Goal: Task Accomplishment & Management: Use online tool/utility

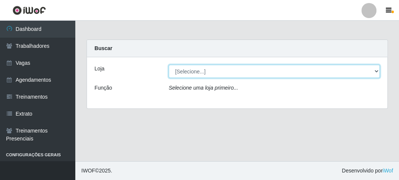
click at [203, 71] on select "[Selecione...] FrigoMaster" at bounding box center [274, 71] width 211 height 13
select select "392"
click at [169, 65] on select "[Selecione...] FrigoMaster" at bounding box center [274, 71] width 211 height 13
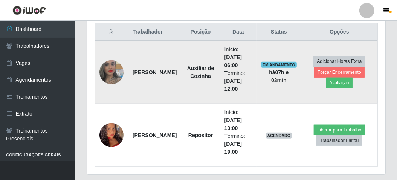
scroll to position [310, 0]
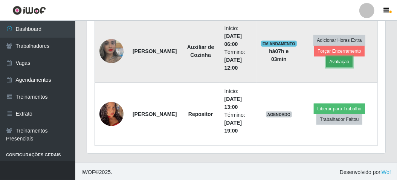
click at [336, 59] on button "Avaliação" at bounding box center [339, 61] width 27 height 11
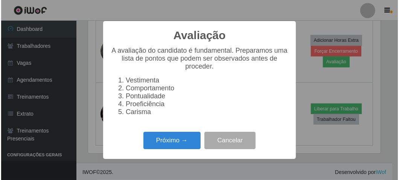
scroll to position [156, 295]
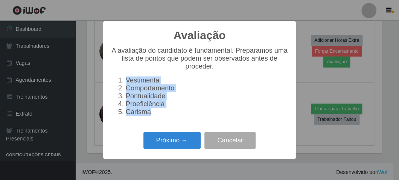
drag, startPoint x: 125, startPoint y: 78, endPoint x: 151, endPoint y: 116, distance: 46.5
click at [151, 116] on ol "Vestimenta Comportamento Pontualidade Proeficiência Carisma" at bounding box center [200, 96] width 178 height 40
copy ol "Vestimenta Comportamento Pontualidade Proeficiência Carisma"
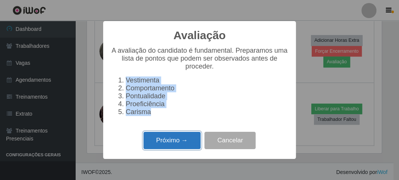
click at [172, 141] on button "Próximo →" at bounding box center [171, 141] width 57 height 18
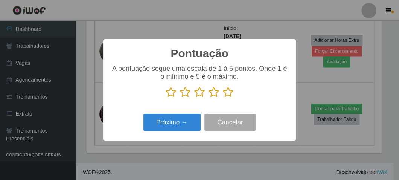
scroll to position [376459, 376320]
click at [228, 95] on icon at bounding box center [228, 92] width 11 height 11
click at [223, 98] on input "radio" at bounding box center [223, 98] width 0 height 0
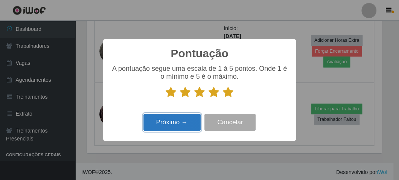
click at [179, 127] on button "Próximo →" at bounding box center [171, 123] width 57 height 18
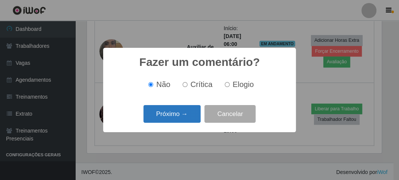
click at [157, 110] on button "Próximo →" at bounding box center [171, 114] width 57 height 18
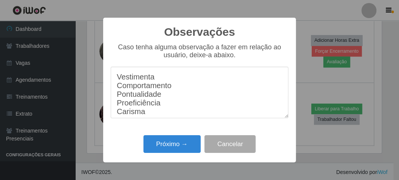
scroll to position [6, 0]
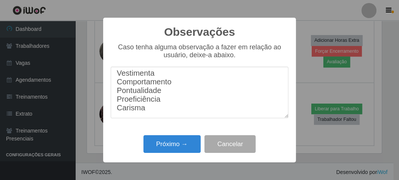
click at [165, 76] on textarea "Vestimenta Comportamento Pontualidade Proeficiência Carisma" at bounding box center [200, 93] width 178 height 52
click at [176, 83] on textarea "Vestimenta 10 Comportamento Pontualidade Proeficiência Carisma" at bounding box center [200, 93] width 178 height 52
click at [166, 92] on textarea "Vestimenta 10 Comportamento 10 Pontualidade Proeficiência Carisma" at bounding box center [200, 93] width 178 height 52
click at [162, 103] on textarea "Vestimenta 10 Comportamento 10 Pontualidade 10 Proeficiência Carisma" at bounding box center [200, 93] width 178 height 52
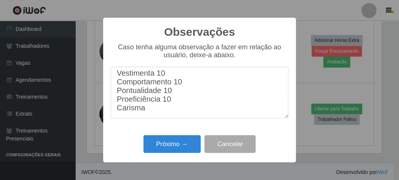
click at [161, 114] on textarea "Vestimenta 10 Comportamento 10 Pontualidade 10 Proeficiência 10 Carisma" at bounding box center [200, 93] width 178 height 52
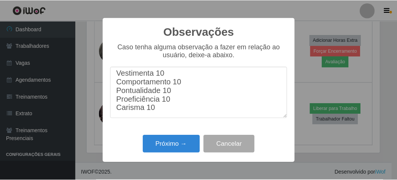
scroll to position [12, 0]
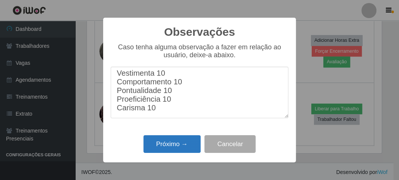
type textarea "Vestimenta 10 Comportamento 10 Pontualidade 10 Proeficiência 10 Carisma 10"
click at [172, 141] on button "Próximo →" at bounding box center [171, 144] width 57 height 18
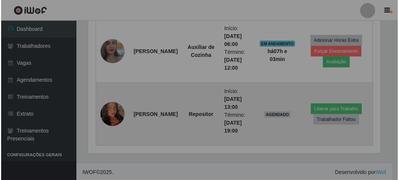
scroll to position [156, 298]
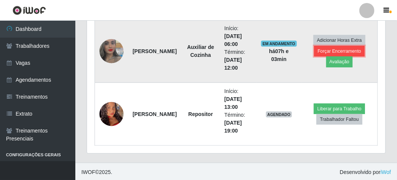
click at [326, 49] on button "Forçar Encerramento" at bounding box center [339, 51] width 50 height 11
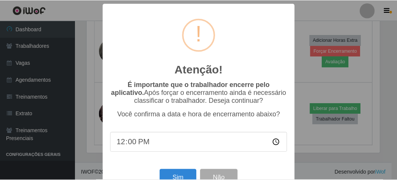
scroll to position [156, 295]
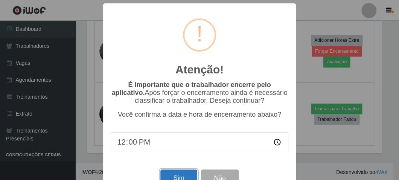
click at [173, 176] on button "Sim" at bounding box center [178, 178] width 37 height 18
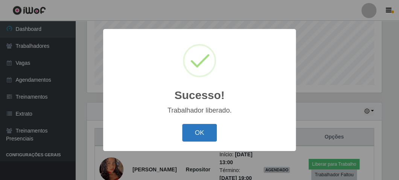
click at [200, 130] on button "OK" at bounding box center [199, 133] width 35 height 18
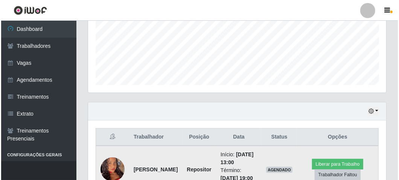
scroll to position [247, 0]
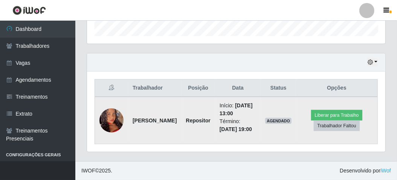
click at [115, 115] on img at bounding box center [111, 121] width 24 height 52
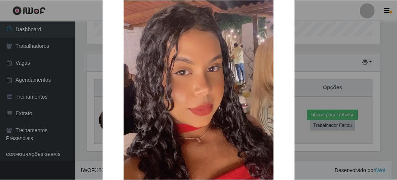
scroll to position [75, 0]
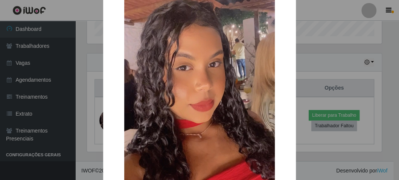
click at [90, 104] on div "× OK Cancel" at bounding box center [199, 90] width 399 height 180
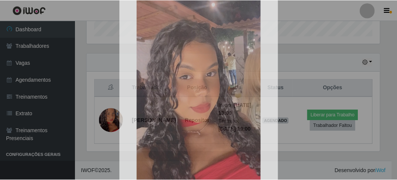
scroll to position [156, 298]
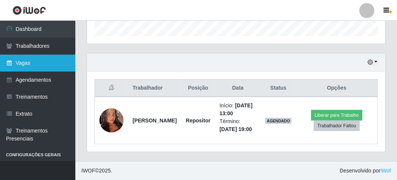
click at [17, 66] on link "Vagas" at bounding box center [37, 63] width 75 height 17
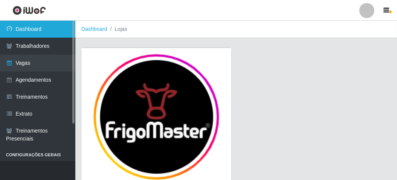
click at [36, 33] on link "Dashboard" at bounding box center [37, 29] width 75 height 17
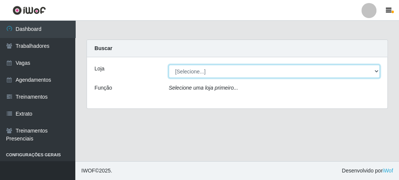
drag, startPoint x: 242, startPoint y: 66, endPoint x: 240, endPoint y: 72, distance: 5.7
click at [242, 66] on select "[Selecione...] FrigoMaster" at bounding box center [274, 71] width 211 height 13
select select "392"
click at [169, 65] on select "[Selecione...] FrigoMaster" at bounding box center [274, 71] width 211 height 13
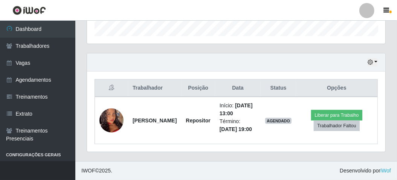
click at [378, 53] on div "Hoje 1 dia 3 dias 1 Semana Não encerrados" at bounding box center [236, 62] width 298 height 18
click at [377, 58] on button "button" at bounding box center [372, 62] width 11 height 9
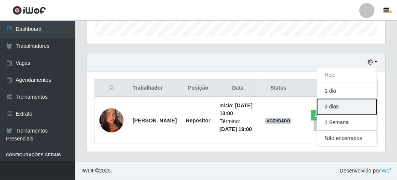
click at [334, 99] on button "3 dias" at bounding box center [347, 107] width 60 height 16
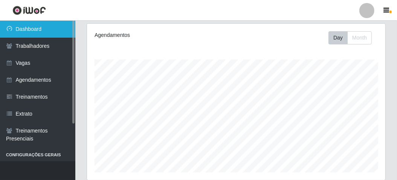
click at [26, 31] on link "Dashboard" at bounding box center [37, 29] width 75 height 17
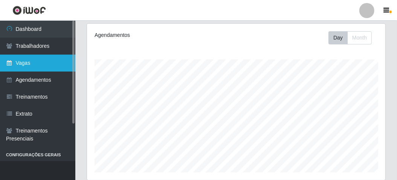
click at [30, 66] on link "Vagas" at bounding box center [37, 63] width 75 height 17
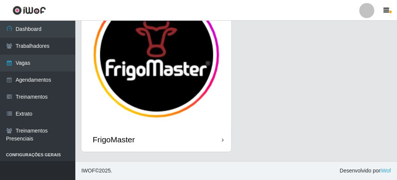
click at [258, 105] on div "FrigoMaster" at bounding box center [236, 73] width 310 height 176
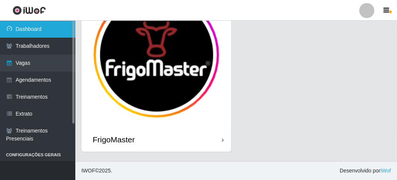
click at [60, 28] on link "Dashboard" at bounding box center [37, 29] width 75 height 17
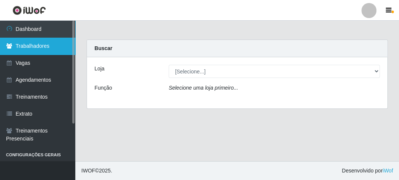
click at [41, 47] on link "Trabalhadores" at bounding box center [37, 46] width 75 height 17
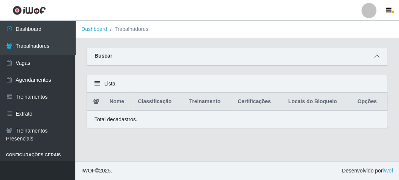
click at [378, 56] on icon at bounding box center [376, 55] width 5 height 5
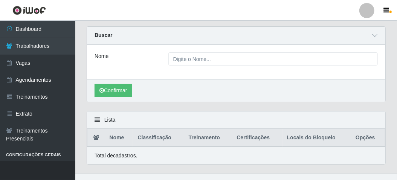
scroll to position [32, 0]
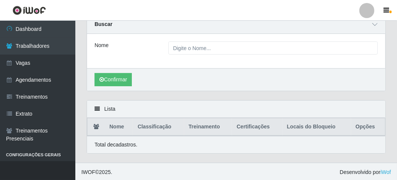
click at [111, 107] on div "Lista" at bounding box center [236, 109] width 298 height 17
click at [96, 108] on icon at bounding box center [97, 108] width 5 height 5
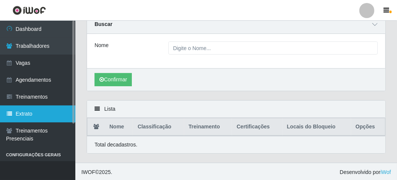
click at [32, 111] on link "Extrato" at bounding box center [37, 113] width 75 height 17
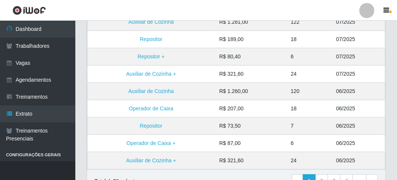
scroll to position [241, 0]
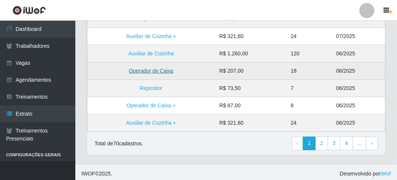
click at [158, 71] on link "Operador de Caixa" at bounding box center [151, 71] width 44 height 6
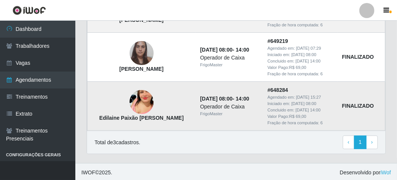
scroll to position [130, 0]
click at [369, 138] on link "› Next" at bounding box center [372, 143] width 12 height 14
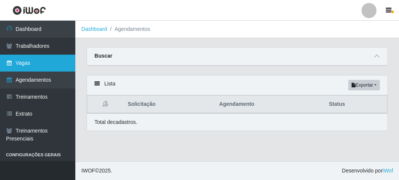
click at [27, 64] on link "Vagas" at bounding box center [37, 63] width 75 height 17
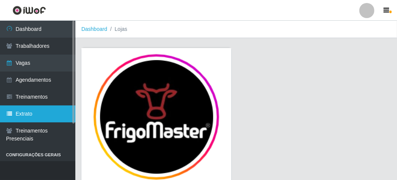
click at [23, 111] on link "Extrato" at bounding box center [37, 113] width 75 height 17
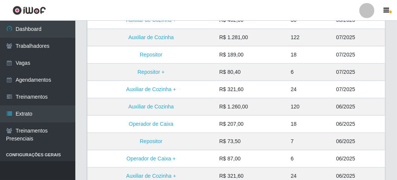
scroll to position [226, 0]
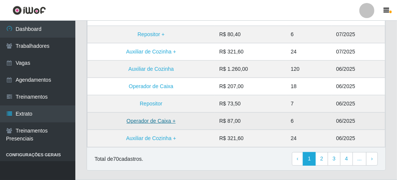
click at [143, 119] on link "Operador de Caixa +" at bounding box center [151, 121] width 49 height 6
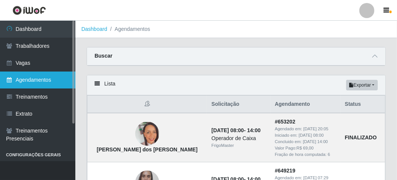
click at [53, 81] on link "Agendamentos" at bounding box center [37, 80] width 75 height 17
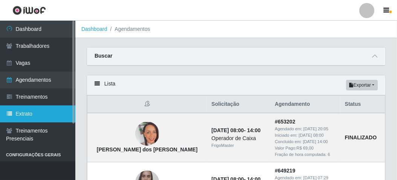
click at [34, 110] on link "Extrato" at bounding box center [37, 113] width 75 height 17
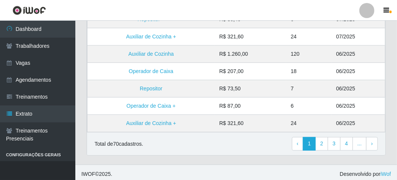
scroll to position [241, 0]
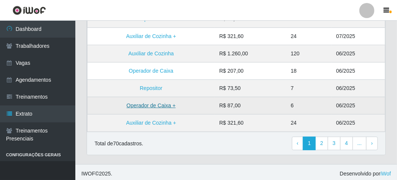
click at [166, 104] on link "Operador de Caixa +" at bounding box center [151, 105] width 49 height 6
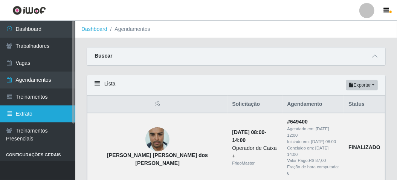
click at [27, 116] on link "Extrato" at bounding box center [37, 113] width 75 height 17
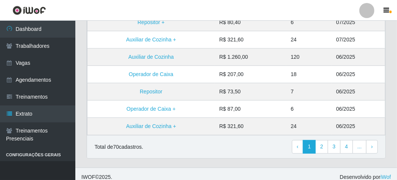
scroll to position [241, 0]
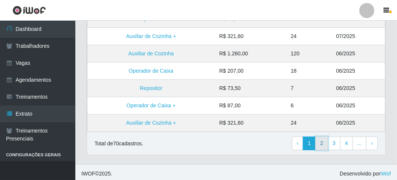
click at [320, 140] on link "2" at bounding box center [321, 144] width 13 height 14
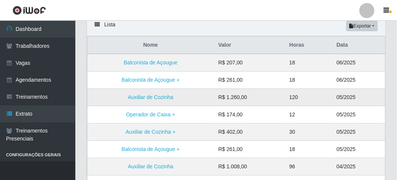
scroll to position [75, 0]
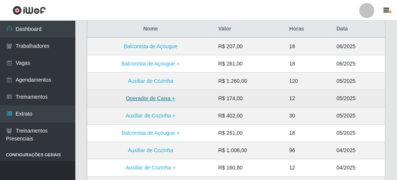
click at [159, 96] on link "Operador de Caixa +" at bounding box center [150, 98] width 49 height 6
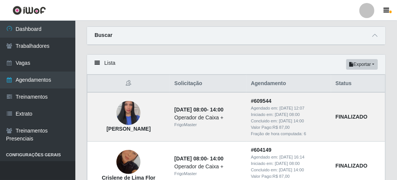
scroll to position [38, 0]
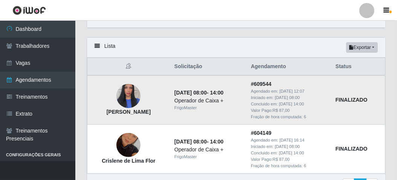
click at [136, 98] on img at bounding box center [128, 96] width 24 height 43
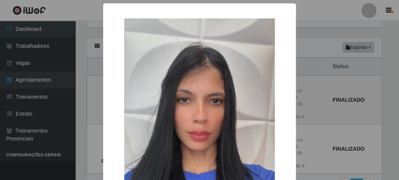
click at [94, 103] on div "× Randrielle da Silva Emiliano OK Cancel" at bounding box center [199, 90] width 399 height 180
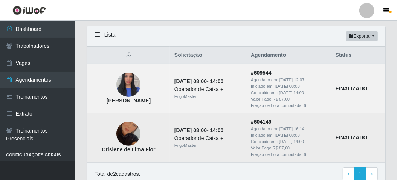
scroll to position [5, 0]
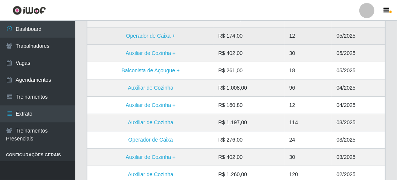
scroll to position [151, 0]
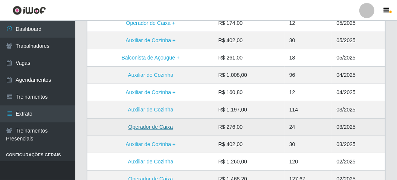
click at [159, 125] on link "Operador de Caixa" at bounding box center [150, 127] width 44 height 6
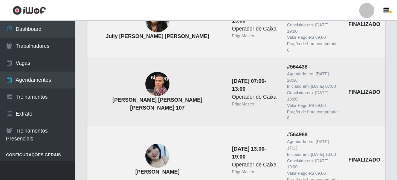
scroll to position [66, 0]
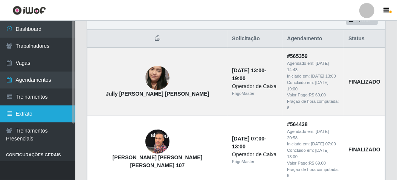
click at [41, 111] on link "Extrato" at bounding box center [37, 113] width 75 height 17
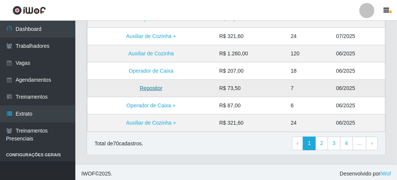
scroll to position [241, 0]
click at [324, 137] on link "2" at bounding box center [321, 144] width 13 height 14
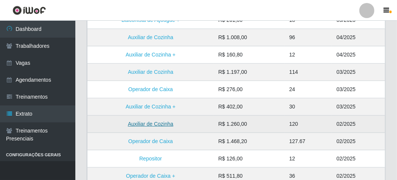
scroll to position [226, 0]
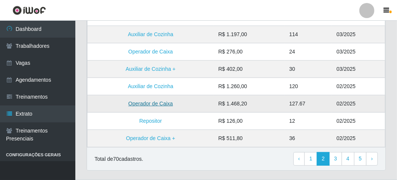
click at [143, 105] on link "Operador de Caixa" at bounding box center [150, 104] width 44 height 6
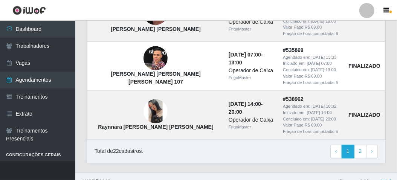
scroll to position [716, 0]
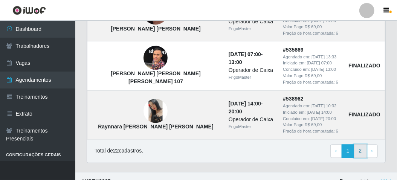
click at [359, 145] on link "2" at bounding box center [360, 152] width 13 height 14
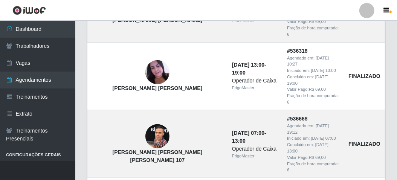
scroll to position [325, 0]
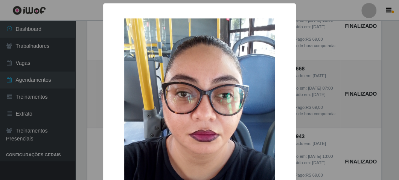
click at [78, 117] on div "× Greicy Ricardo dos Santos OK Cancel" at bounding box center [199, 90] width 399 height 180
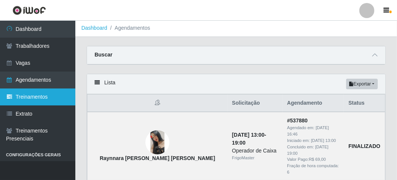
scroll to position [0, 0]
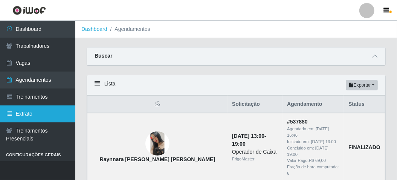
click at [26, 108] on link "Extrato" at bounding box center [37, 113] width 75 height 17
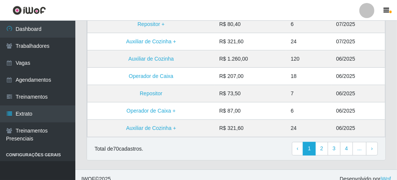
scroll to position [241, 0]
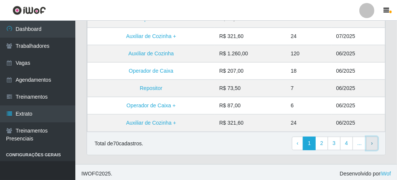
click at [372, 142] on span "›" at bounding box center [372, 143] width 2 height 6
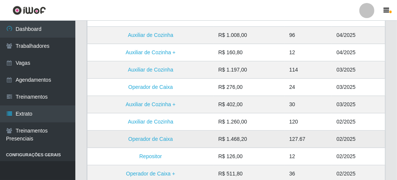
scroll to position [241, 0]
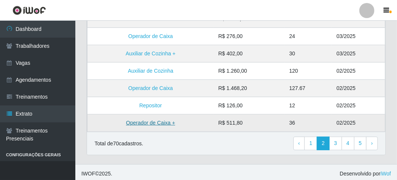
click at [166, 122] on link "Operador de Caixa +" at bounding box center [150, 123] width 49 height 6
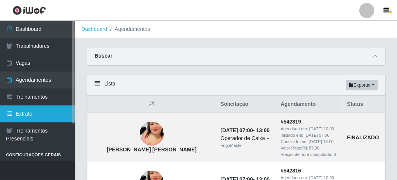
click at [26, 114] on link "Extrato" at bounding box center [37, 113] width 75 height 17
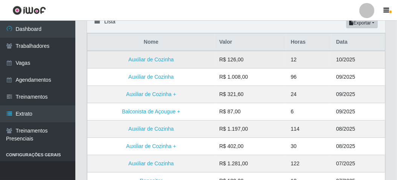
scroll to position [75, 0]
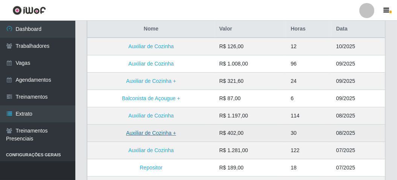
click at [165, 133] on link "Auxiliar de Cozinha +" at bounding box center [151, 133] width 50 height 6
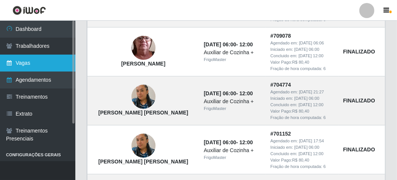
scroll to position [39, 0]
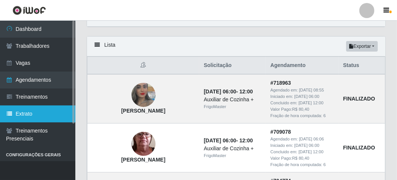
click at [22, 116] on link "Extrato" at bounding box center [37, 113] width 75 height 17
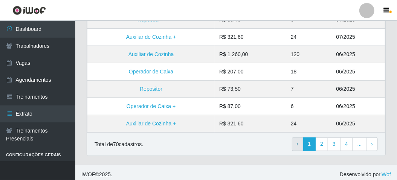
scroll to position [241, 0]
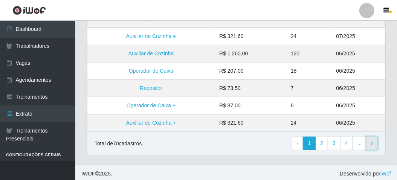
click at [372, 140] on span "›" at bounding box center [372, 143] width 2 height 6
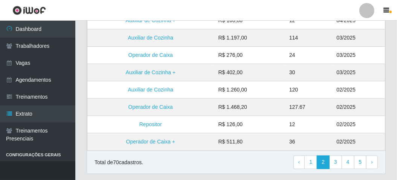
scroll to position [241, 0]
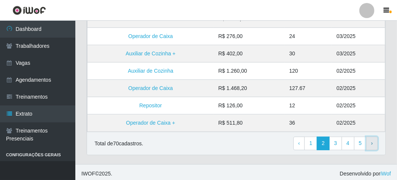
click at [372, 141] on span "›" at bounding box center [372, 143] width 2 height 6
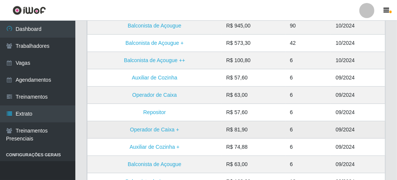
scroll to position [80, 0]
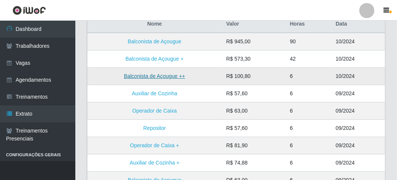
click at [169, 75] on link "Balconista de Açougue ++" at bounding box center [154, 76] width 61 height 6
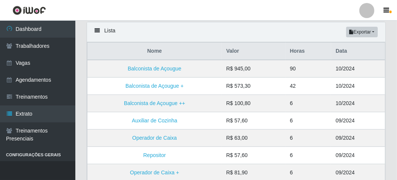
scroll to position [38, 0]
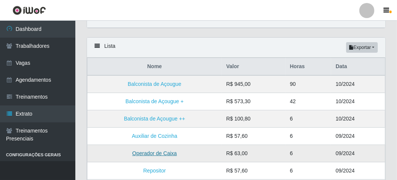
click at [168, 151] on link "Operador de Caixa" at bounding box center [154, 153] width 44 height 6
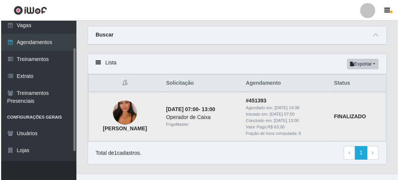
scroll to position [32, 0]
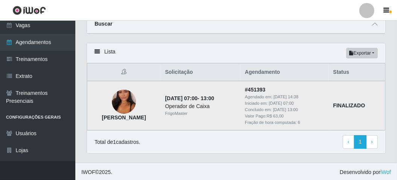
click at [131, 104] on img at bounding box center [124, 102] width 24 height 43
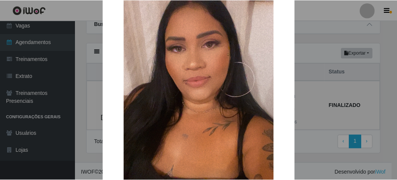
scroll to position [75, 0]
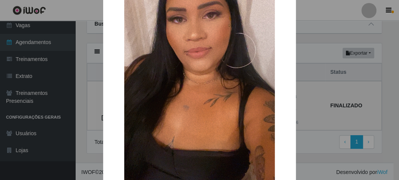
click at [90, 98] on div "× Lidia maria lima da silva OK Cancel" at bounding box center [199, 90] width 399 height 180
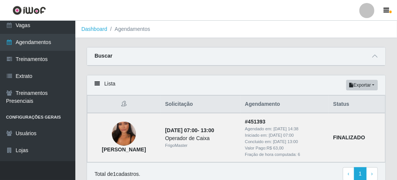
scroll to position [32, 0]
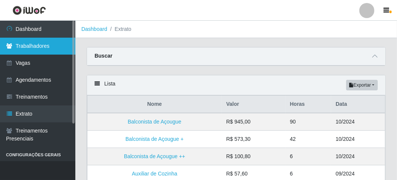
click at [43, 49] on link "Trabalhadores" at bounding box center [37, 46] width 75 height 17
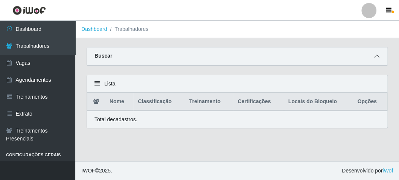
click at [377, 54] on icon at bounding box center [376, 55] width 5 height 5
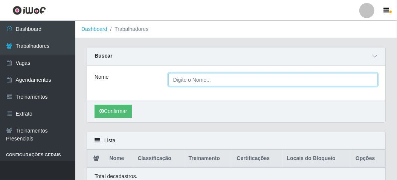
click at [195, 85] on input "Nome" at bounding box center [273, 79] width 210 height 13
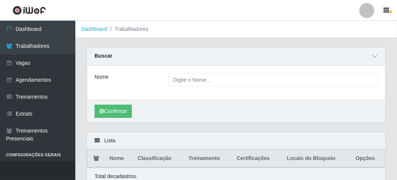
click at [180, 132] on div "Lista Nome Classificação Treinamento Certificações Locais do Bloqueio Opções To…" at bounding box center [236, 158] width 299 height 53
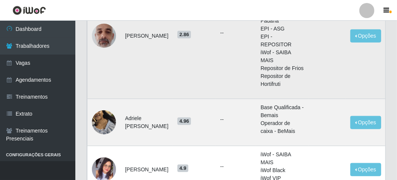
scroll to position [295, 0]
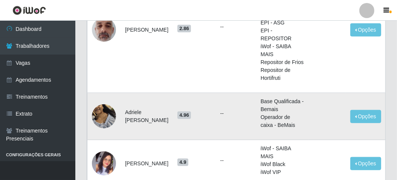
click at [100, 100] on img at bounding box center [104, 116] width 24 height 32
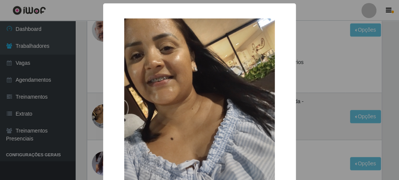
click at [152, 102] on img at bounding box center [199, 118] width 151 height 201
click at [111, 94] on div "×" at bounding box center [200, 119] width 178 height 216
click at [317, 27] on div "× OK Cancel" at bounding box center [199, 90] width 399 height 180
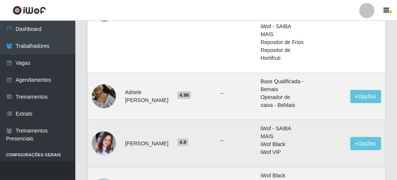
scroll to position [333, 0]
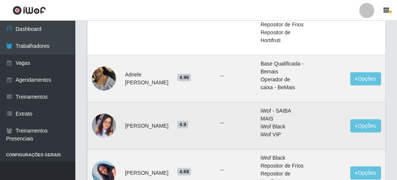
click at [107, 104] on img at bounding box center [104, 125] width 24 height 43
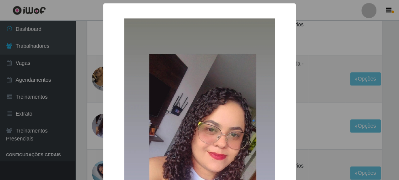
click at [99, 93] on div "× OK Cancel" at bounding box center [199, 90] width 399 height 180
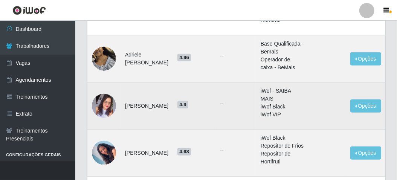
scroll to position [371, 0]
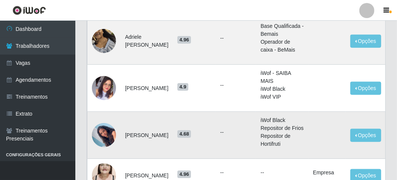
click at [101, 114] on img at bounding box center [104, 135] width 24 height 42
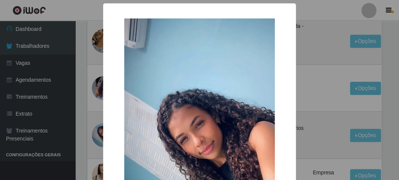
click at [93, 93] on div "× OK Cancel" at bounding box center [199, 90] width 399 height 180
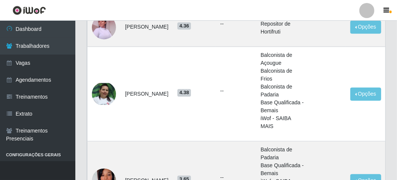
scroll to position [785, 0]
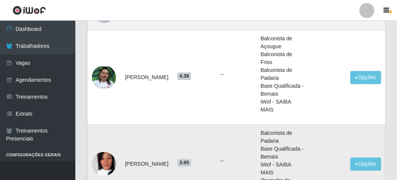
click at [107, 152] on img at bounding box center [104, 164] width 24 height 24
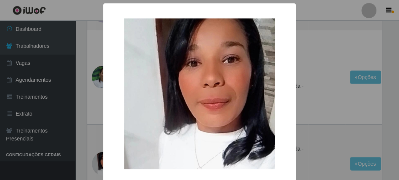
click at [92, 85] on div "× OK Cancel" at bounding box center [199, 90] width 399 height 180
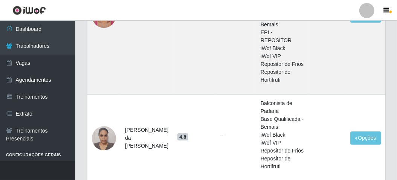
scroll to position [1227, 0]
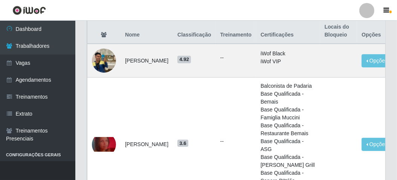
scroll to position [75, 0]
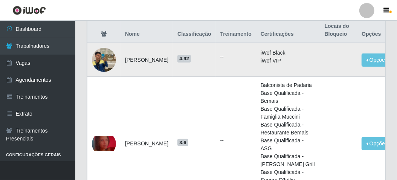
click at [101, 55] on img at bounding box center [104, 59] width 24 height 43
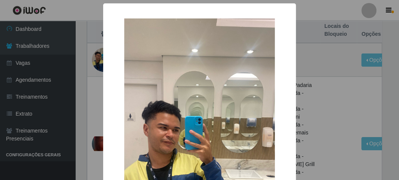
click at [89, 73] on div "× OK Cancel" at bounding box center [199, 90] width 399 height 180
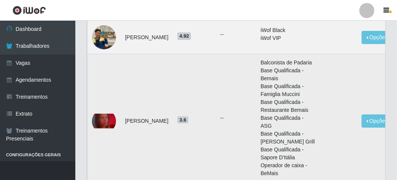
scroll to position [151, 0]
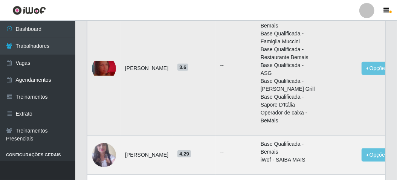
click at [96, 76] on img at bounding box center [104, 68] width 24 height 15
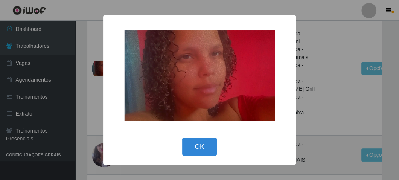
click at [89, 77] on div "× OK Cancel" at bounding box center [199, 90] width 399 height 180
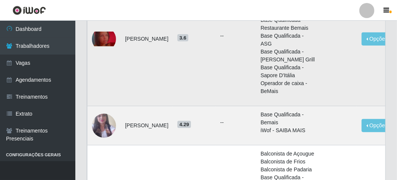
scroll to position [226, 0]
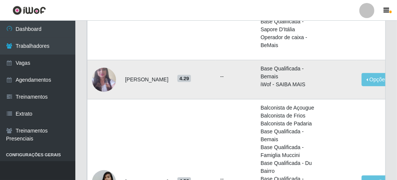
click at [104, 101] on img at bounding box center [104, 79] width 24 height 43
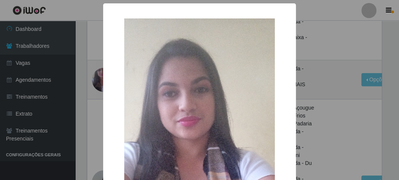
click at [91, 94] on div "× OK Cancel" at bounding box center [199, 90] width 399 height 180
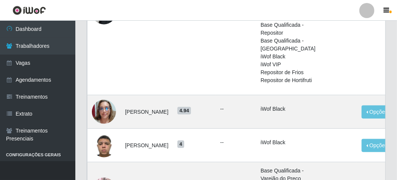
scroll to position [452, 0]
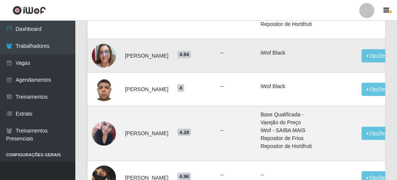
click at [104, 68] on img at bounding box center [104, 56] width 24 height 24
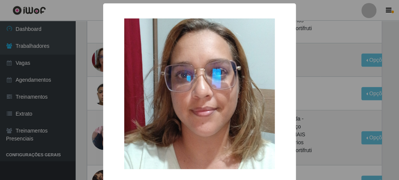
click at [94, 104] on div "× OK Cancel" at bounding box center [199, 90] width 399 height 180
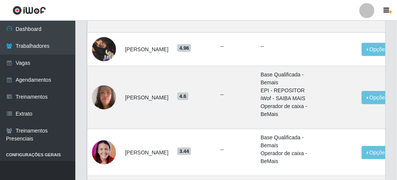
scroll to position [598, 0]
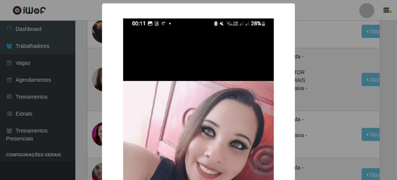
scroll to position [591, 0]
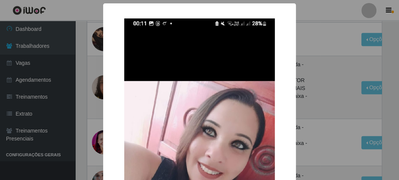
click at [98, 81] on div "× OK Cancel" at bounding box center [199, 90] width 399 height 180
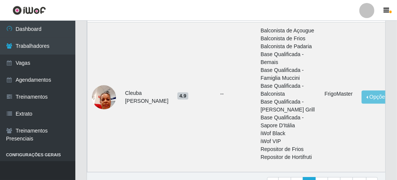
scroll to position [967, 0]
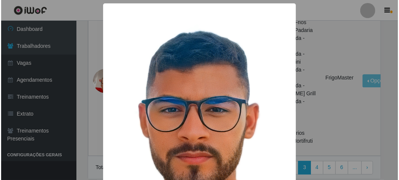
scroll to position [951, 0]
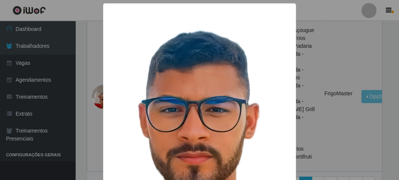
click at [92, 79] on div "× OK Cancel" at bounding box center [199, 90] width 399 height 180
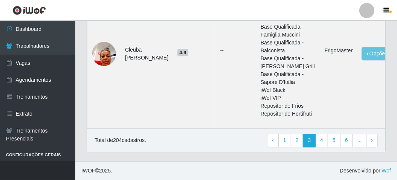
scroll to position [1187, 0]
click at [321, 139] on link "4" at bounding box center [321, 141] width 13 height 14
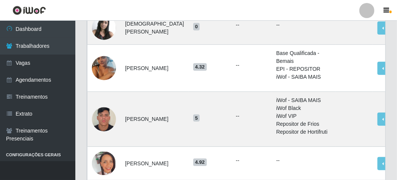
scroll to position [264, 0]
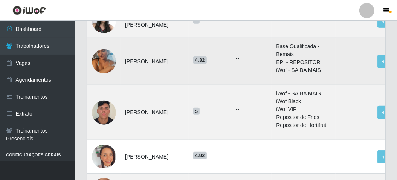
click at [104, 88] on img at bounding box center [104, 61] width 24 height 52
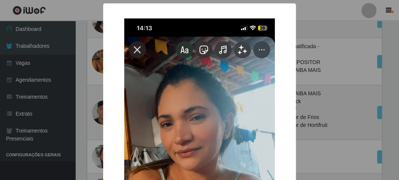
click at [86, 93] on div "× OK Cancel" at bounding box center [199, 90] width 399 height 180
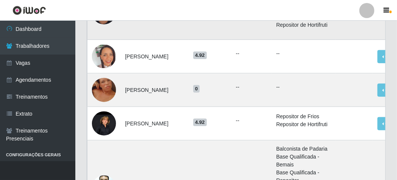
scroll to position [377, 0]
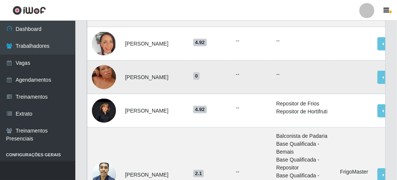
click at [105, 104] on img at bounding box center [104, 77] width 24 height 52
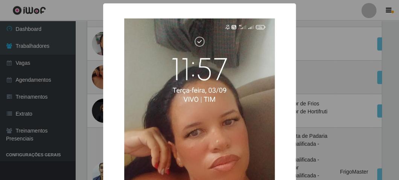
click at [92, 118] on div "× OK Cancel" at bounding box center [199, 90] width 399 height 180
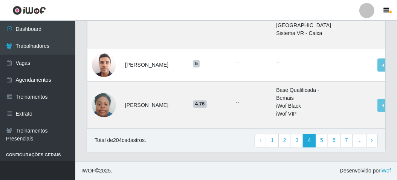
scroll to position [1042, 0]
click at [327, 144] on link "5" at bounding box center [321, 141] width 13 height 14
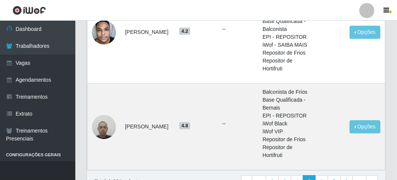
scroll to position [1045, 0]
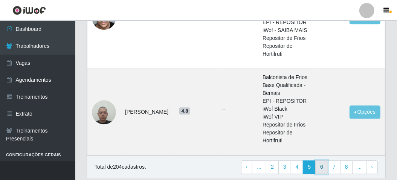
click at [323, 160] on link "6" at bounding box center [321, 167] width 13 height 14
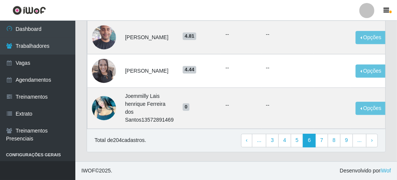
scroll to position [1130, 0]
click at [324, 147] on link "7" at bounding box center [321, 141] width 13 height 14
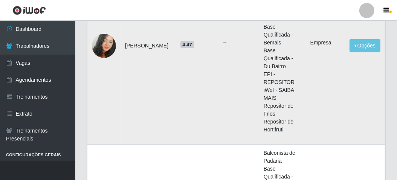
scroll to position [188, 0]
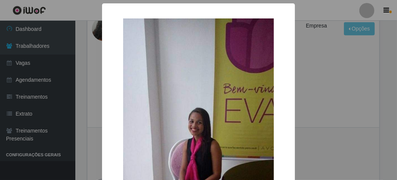
scroll to position [180, 0]
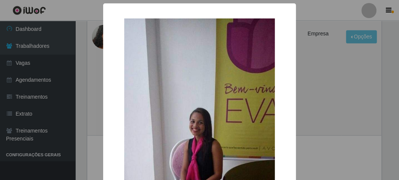
click at [92, 136] on div "× OK Cancel" at bounding box center [199, 90] width 399 height 180
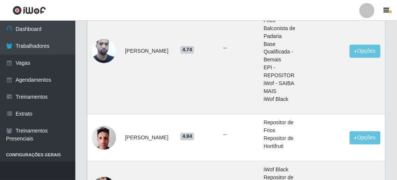
scroll to position [708, 0]
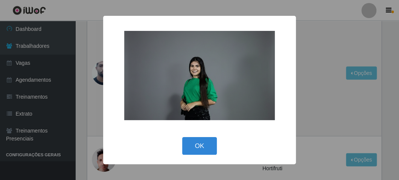
click at [100, 132] on div "× OK Cancel" at bounding box center [199, 90] width 399 height 180
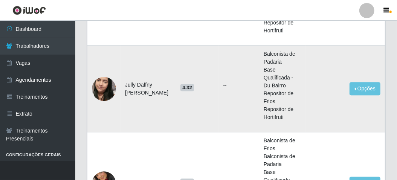
scroll to position [955, 0]
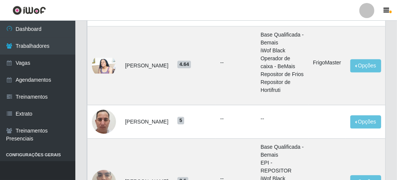
scroll to position [928, 0]
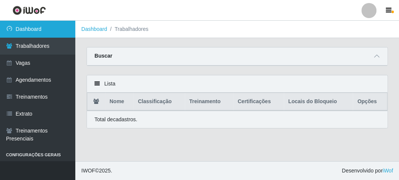
click at [31, 32] on link "Dashboard" at bounding box center [37, 29] width 75 height 17
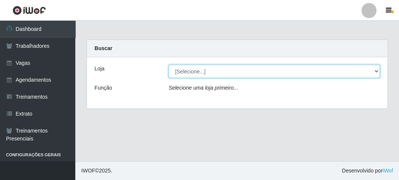
drag, startPoint x: 205, startPoint y: 73, endPoint x: 201, endPoint y: 76, distance: 5.1
click at [205, 73] on select "[Selecione...] FrigoMaster" at bounding box center [274, 71] width 211 height 13
select select "392"
click at [169, 65] on select "[Selecione...] FrigoMaster" at bounding box center [274, 71] width 211 height 13
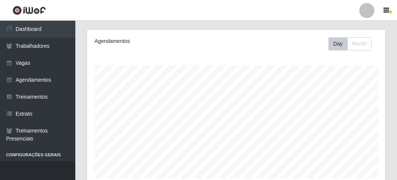
scroll to position [226, 0]
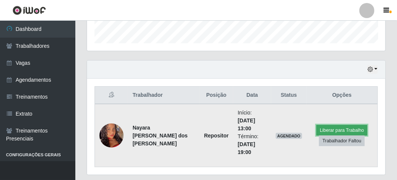
click at [319, 126] on button "Liberar para Trabalho" at bounding box center [341, 130] width 51 height 11
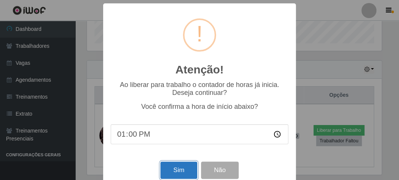
click at [176, 166] on button "Sim" at bounding box center [178, 171] width 37 height 18
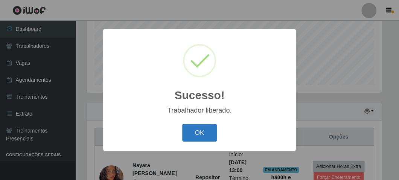
click at [207, 130] on button "OK" at bounding box center [199, 133] width 35 height 18
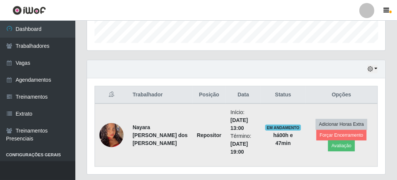
scroll to position [247, 0]
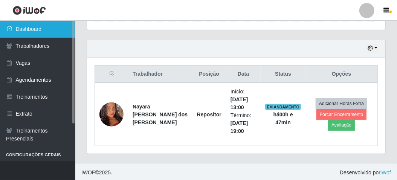
click at [29, 35] on link "Dashboard" at bounding box center [37, 29] width 75 height 17
